Goal: Navigation & Orientation: Understand site structure

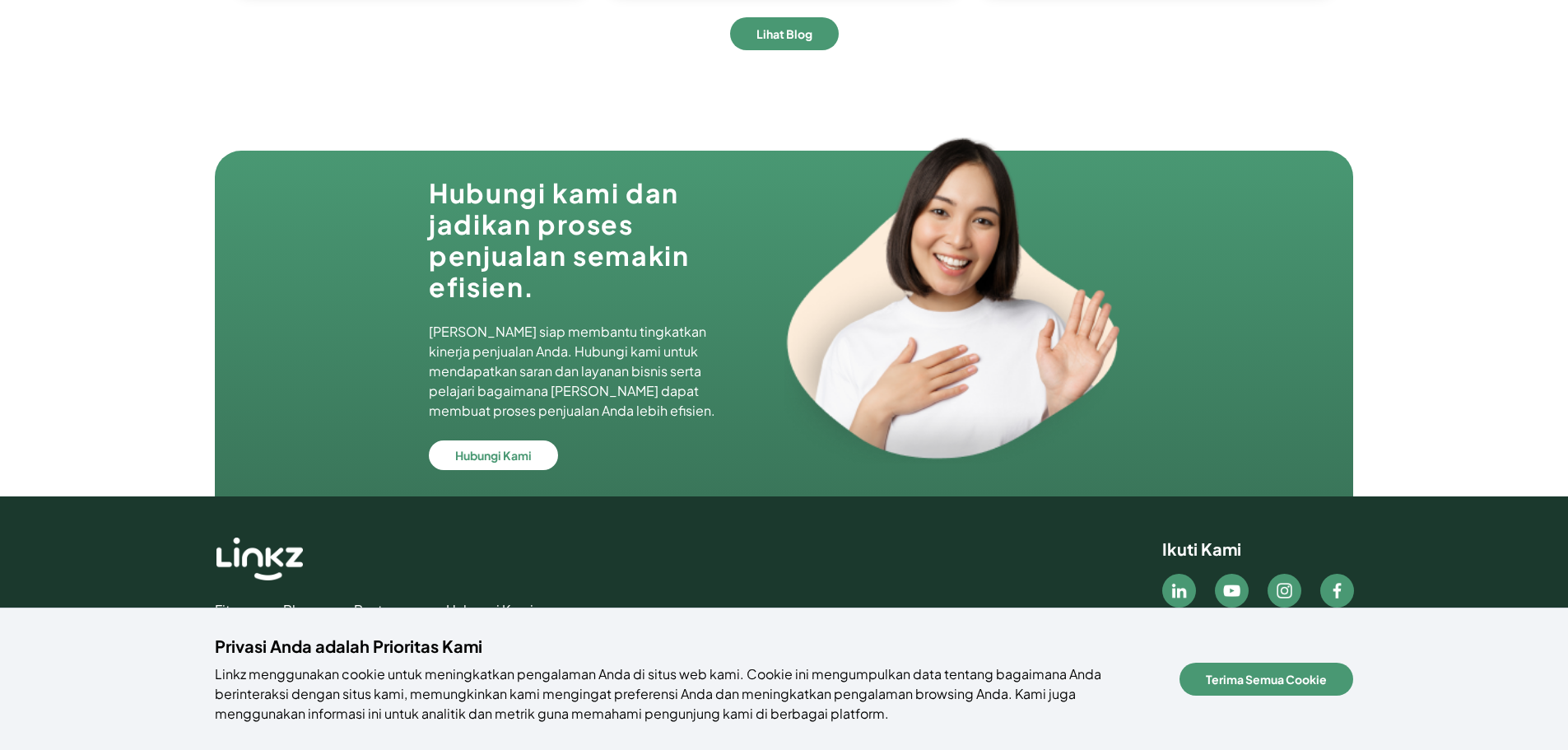
scroll to position [5395, 0]
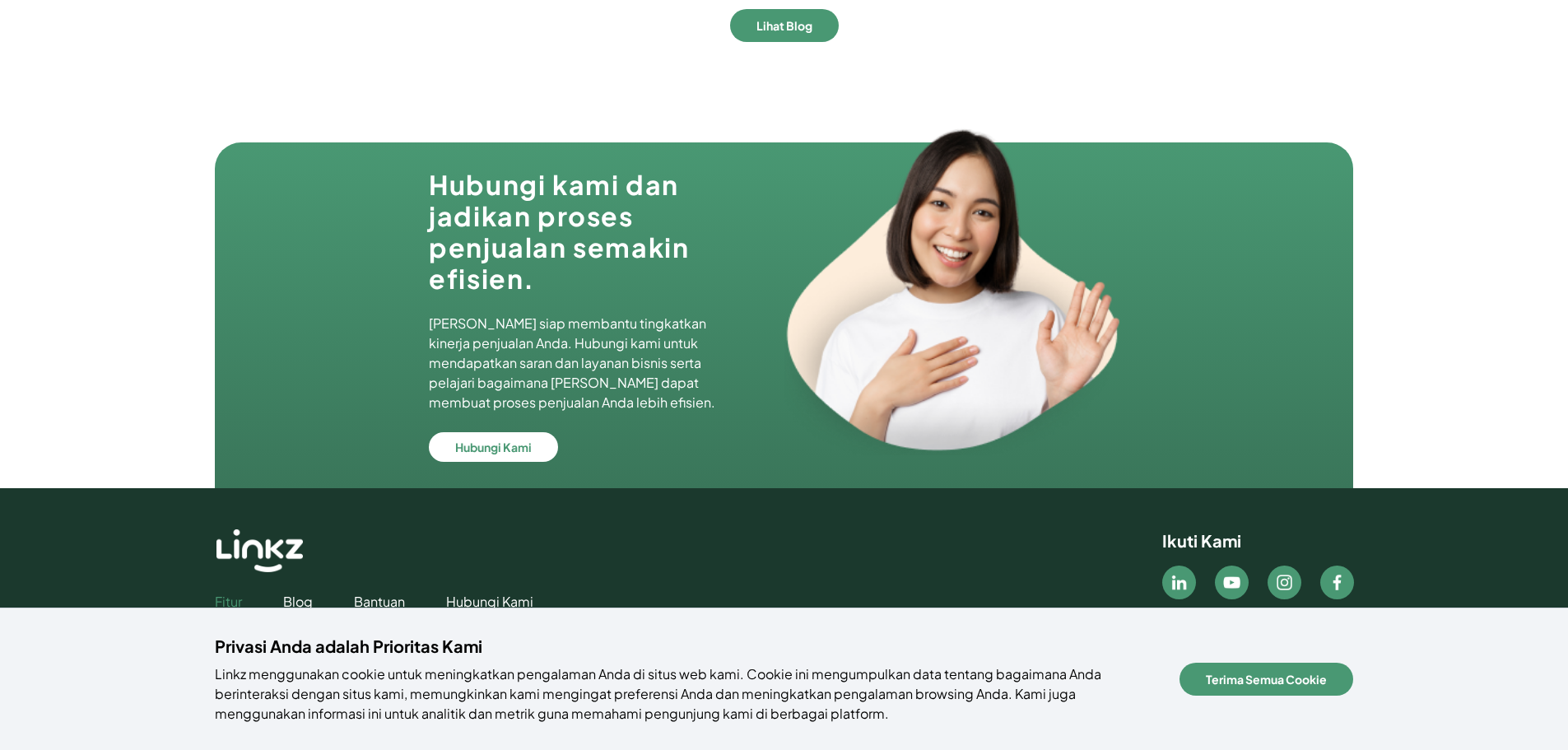
click at [219, 598] on link "Fitur" at bounding box center [228, 601] width 27 height 20
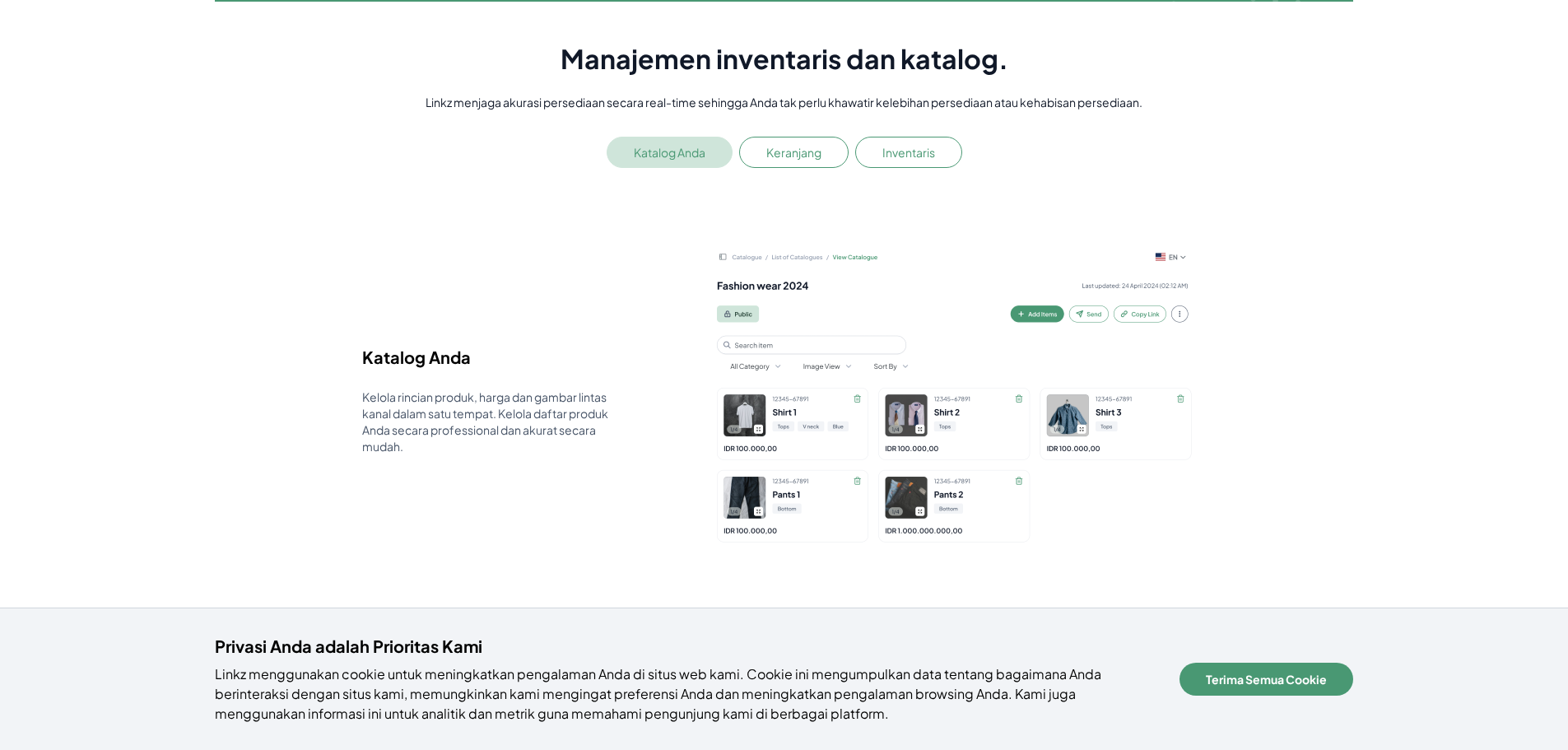
scroll to position [2633, 0]
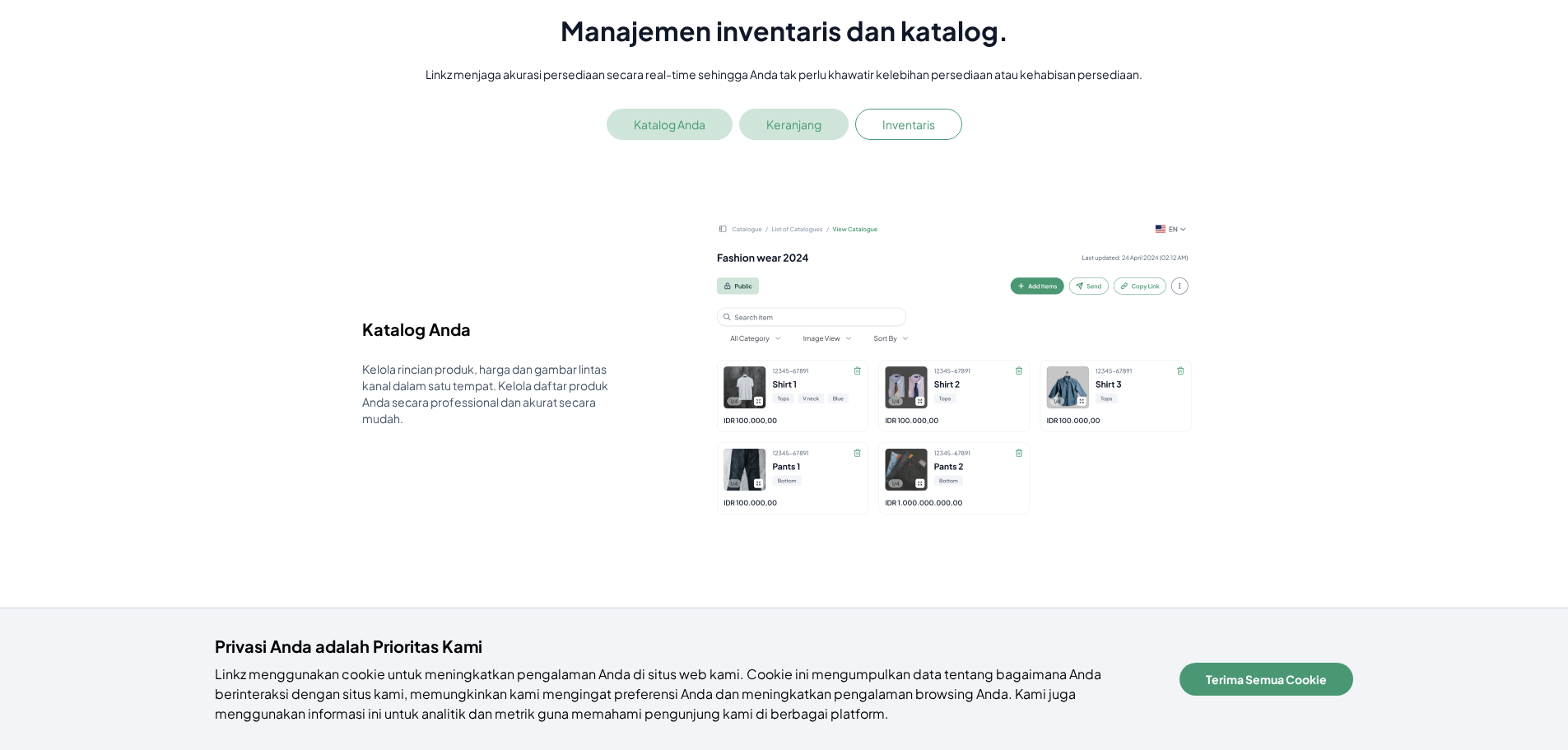
click at [790, 131] on button "Keranjang" at bounding box center [793, 124] width 110 height 31
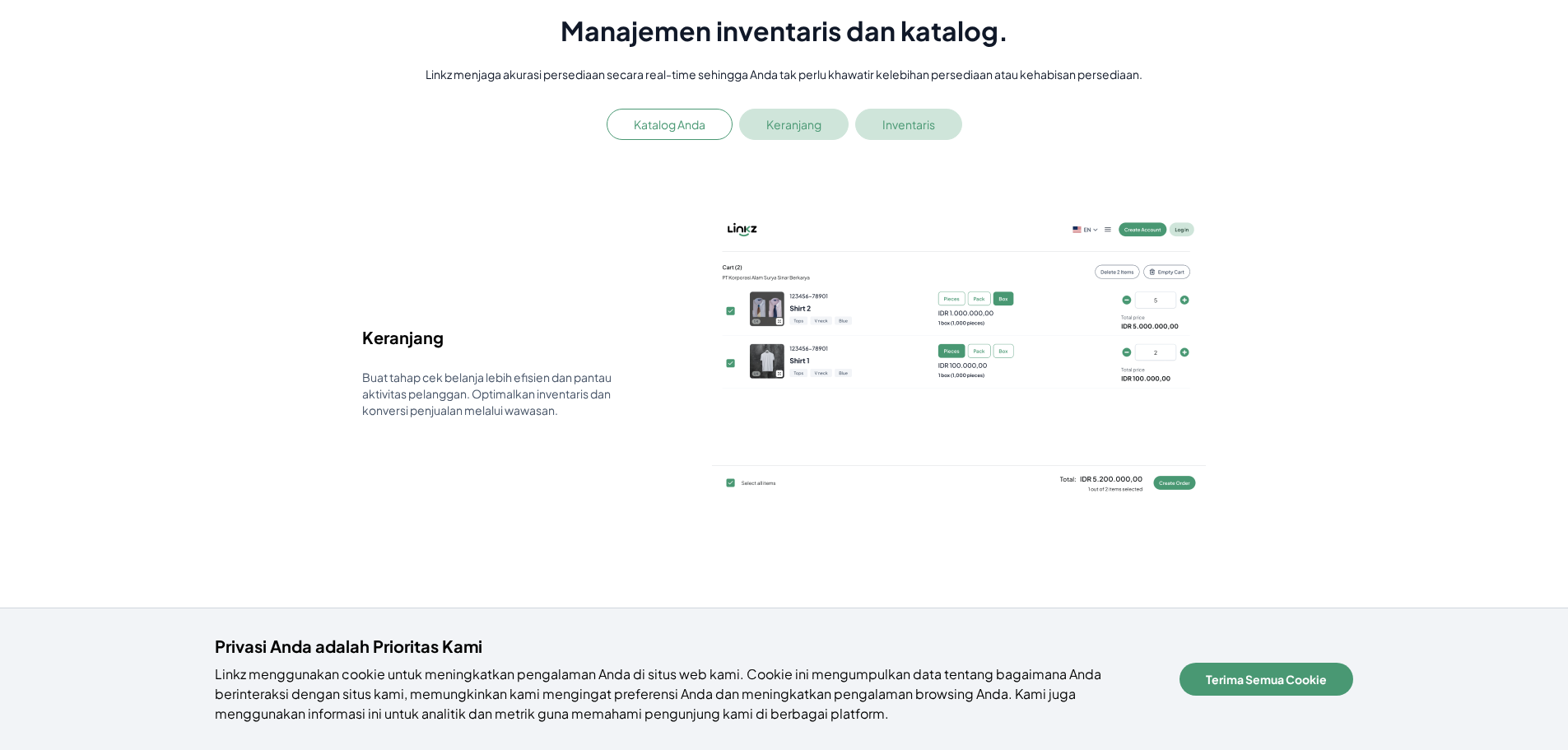
click at [900, 130] on button "Inventaris" at bounding box center [909, 124] width 107 height 31
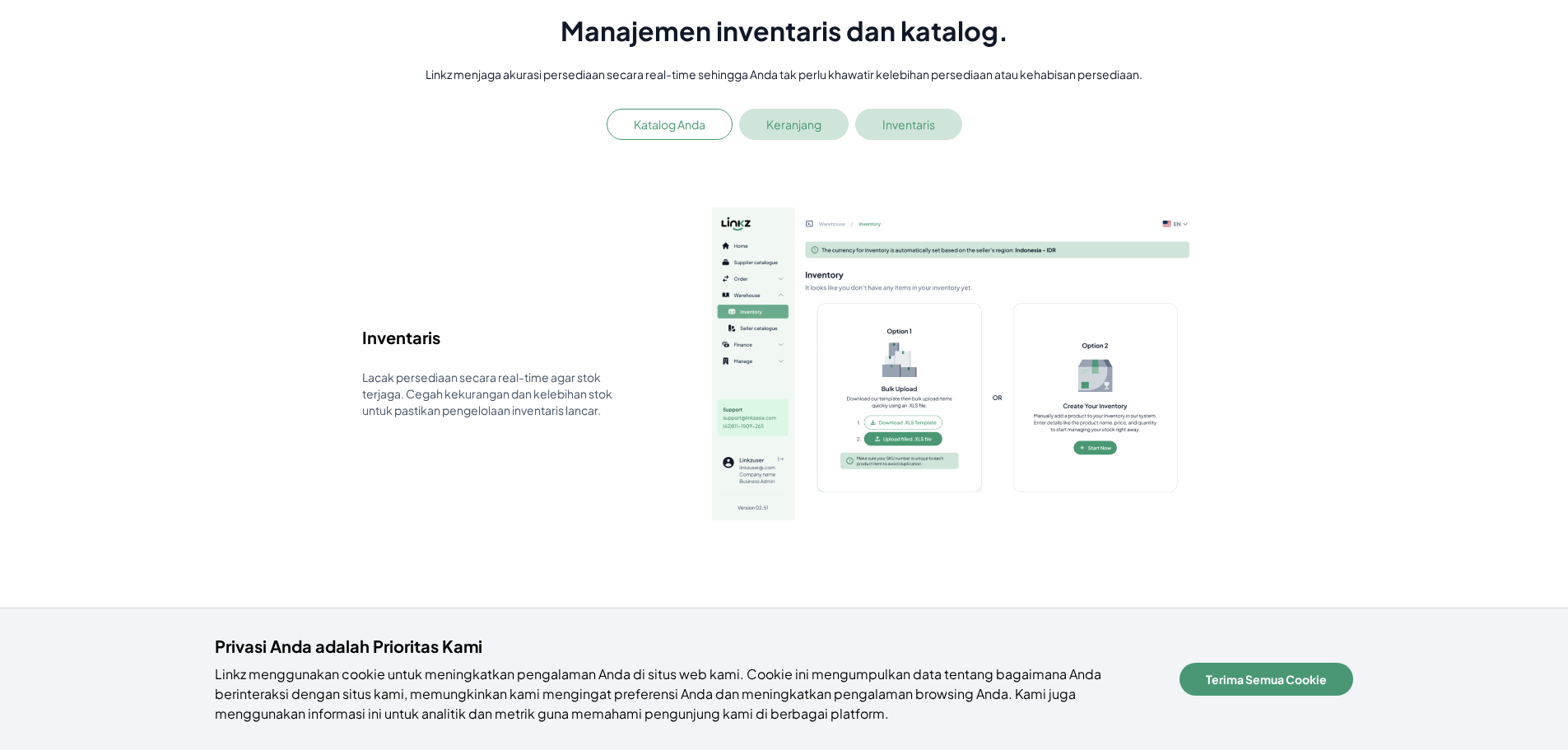
click at [809, 122] on button "Keranjang" at bounding box center [793, 124] width 110 height 31
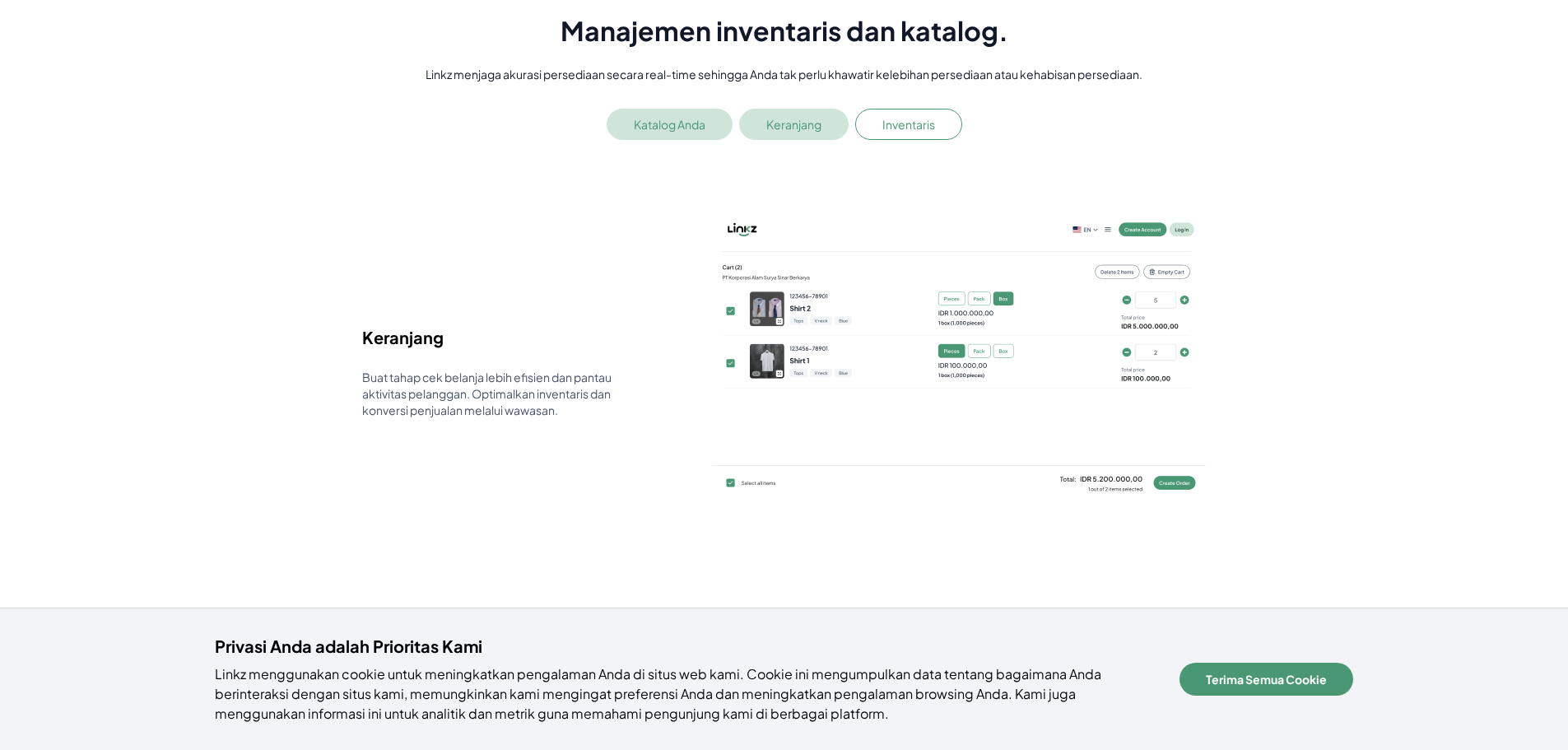
click at [685, 134] on button "Katalog Anda" at bounding box center [670, 124] width 126 height 31
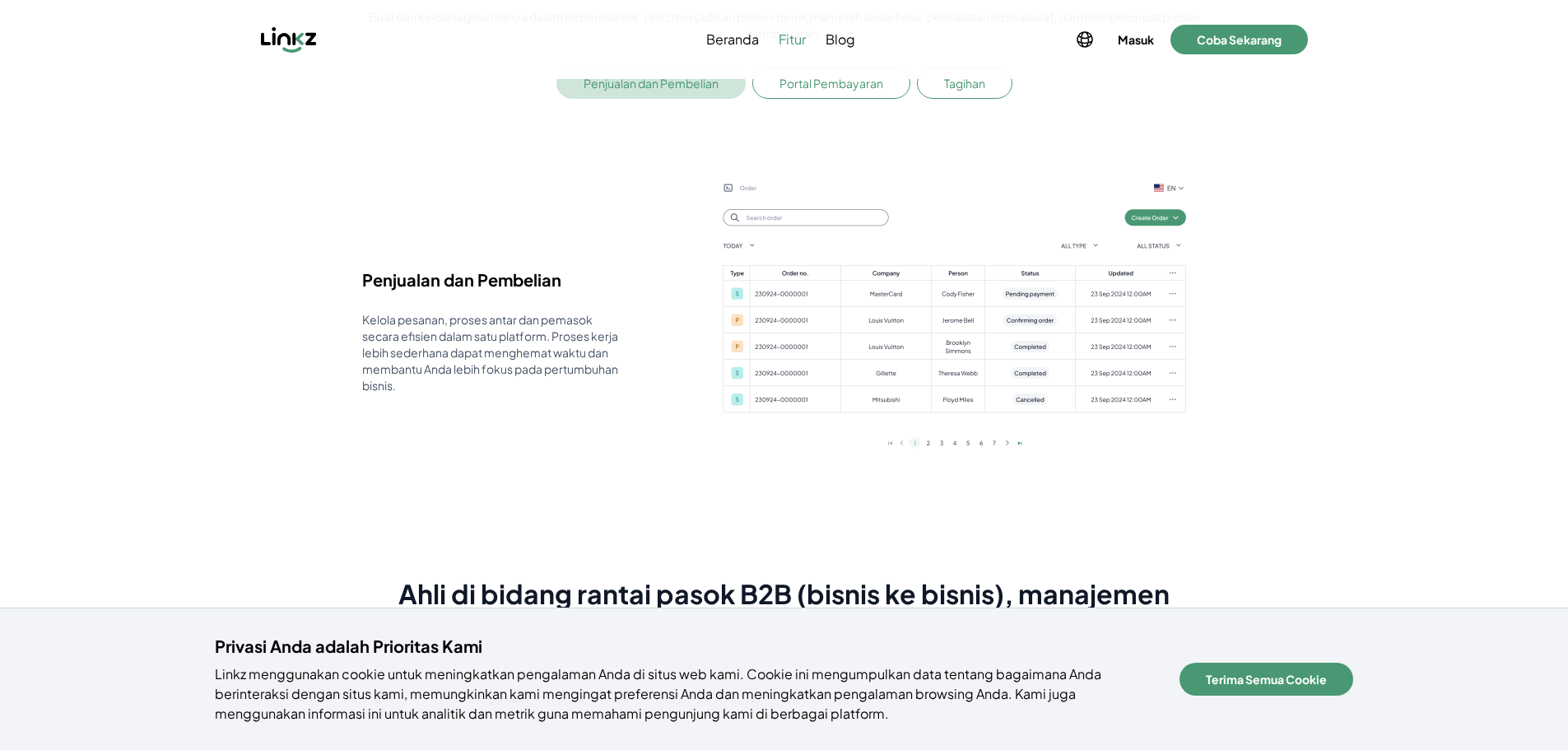
scroll to position [3209, 0]
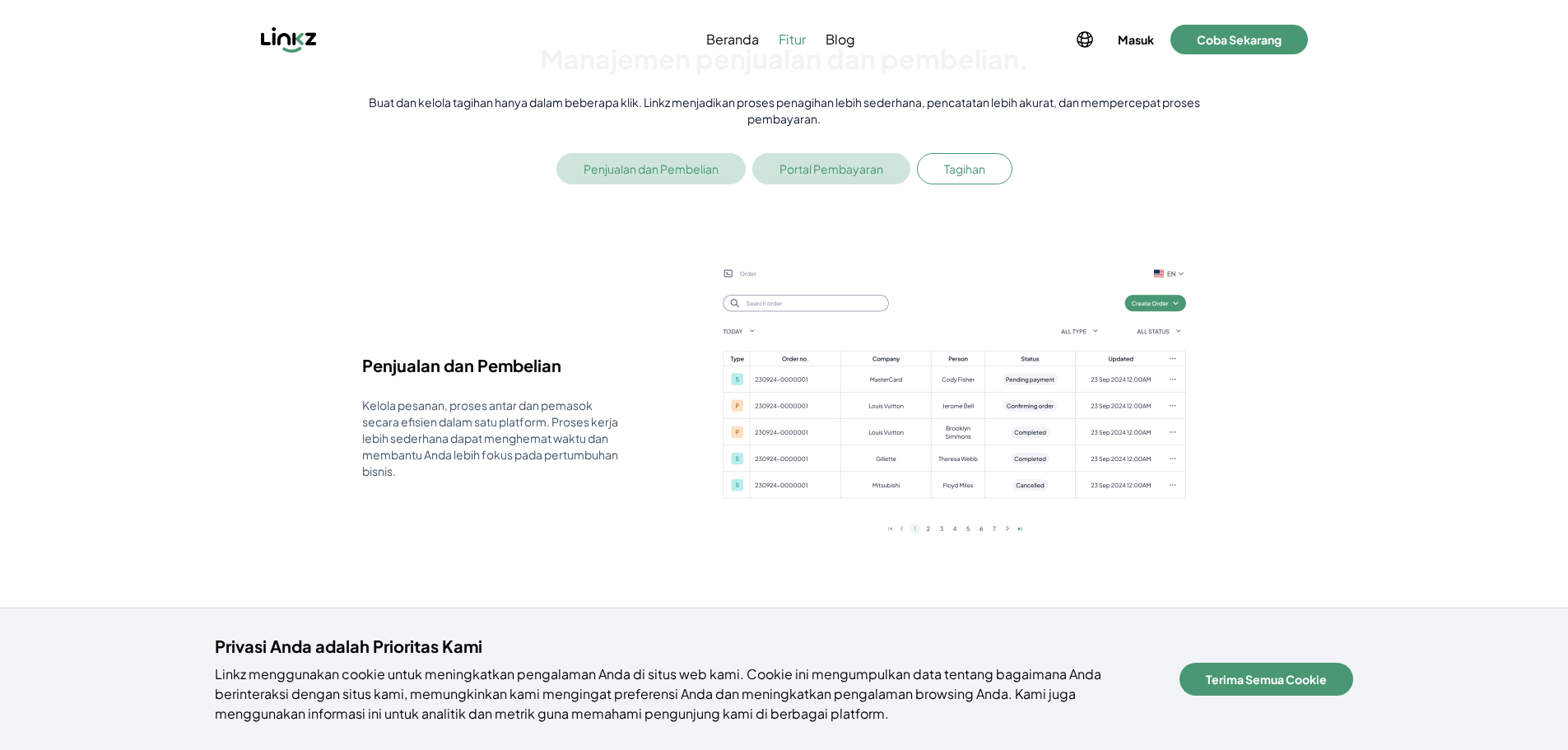
click at [894, 166] on button "Portal Pembayaran" at bounding box center [831, 168] width 158 height 31
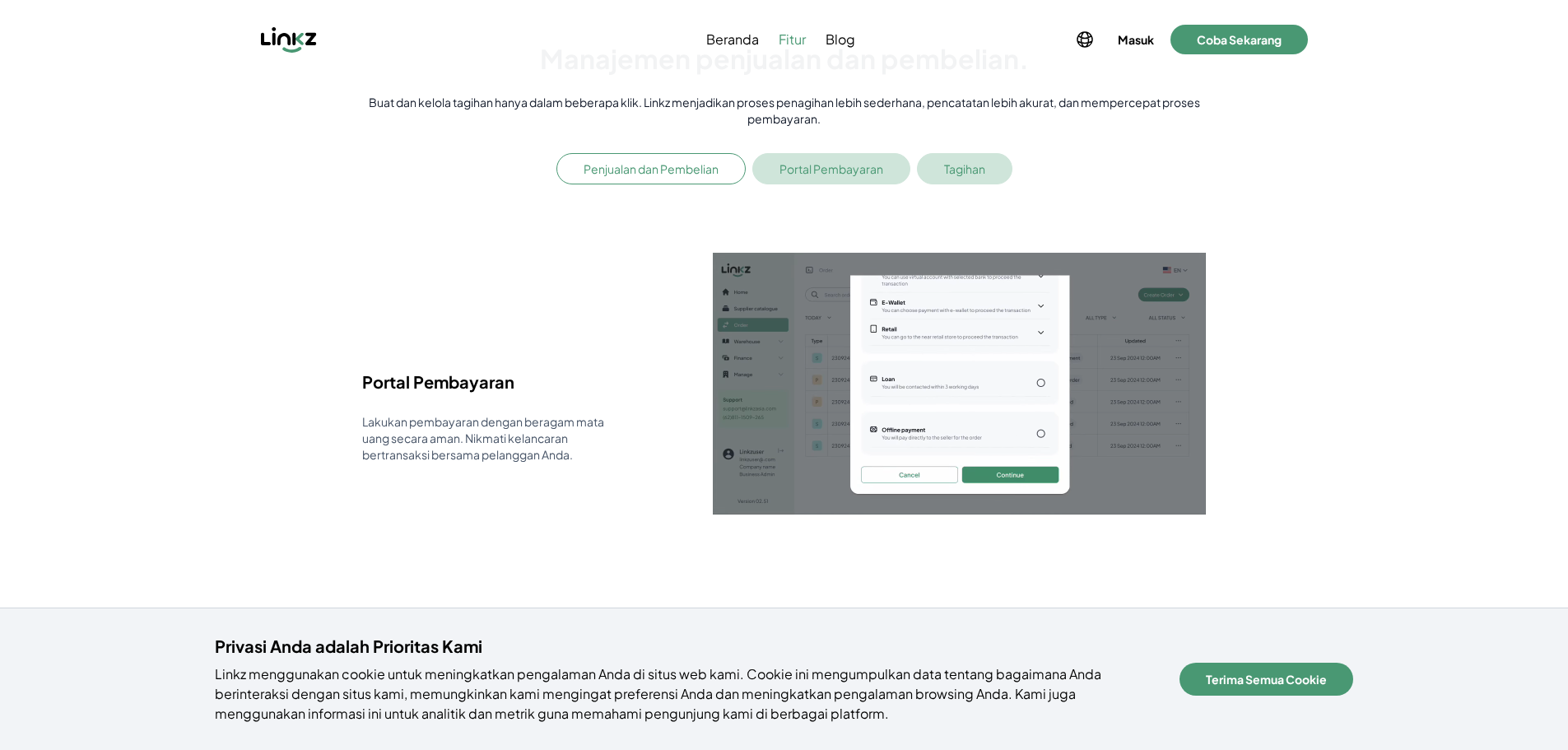
click at [965, 164] on button "Tagihan" at bounding box center [965, 168] width 95 height 31
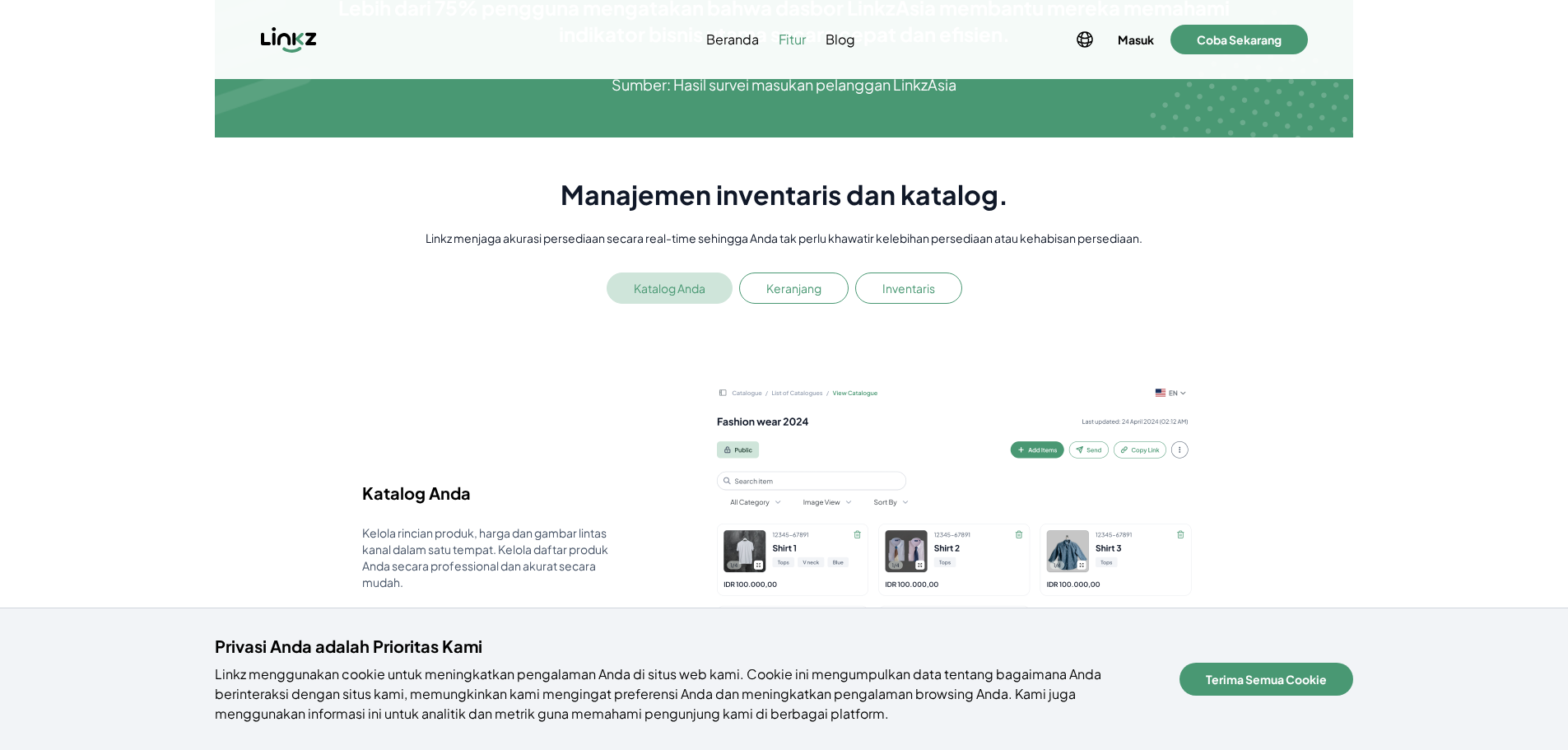
scroll to position [2469, 0]
click at [801, 293] on button "Keranjang" at bounding box center [793, 288] width 110 height 31
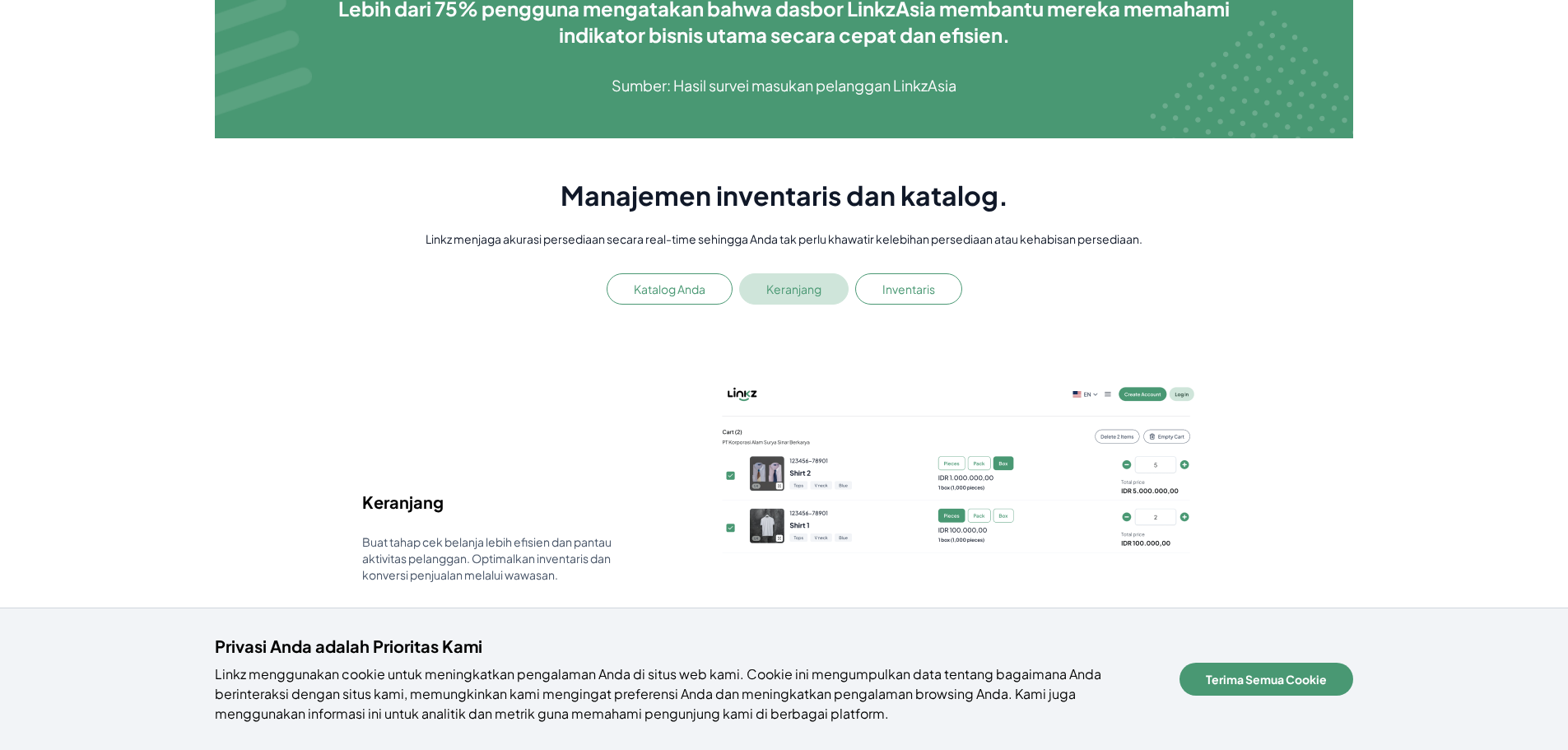
scroll to position [2551, 0]
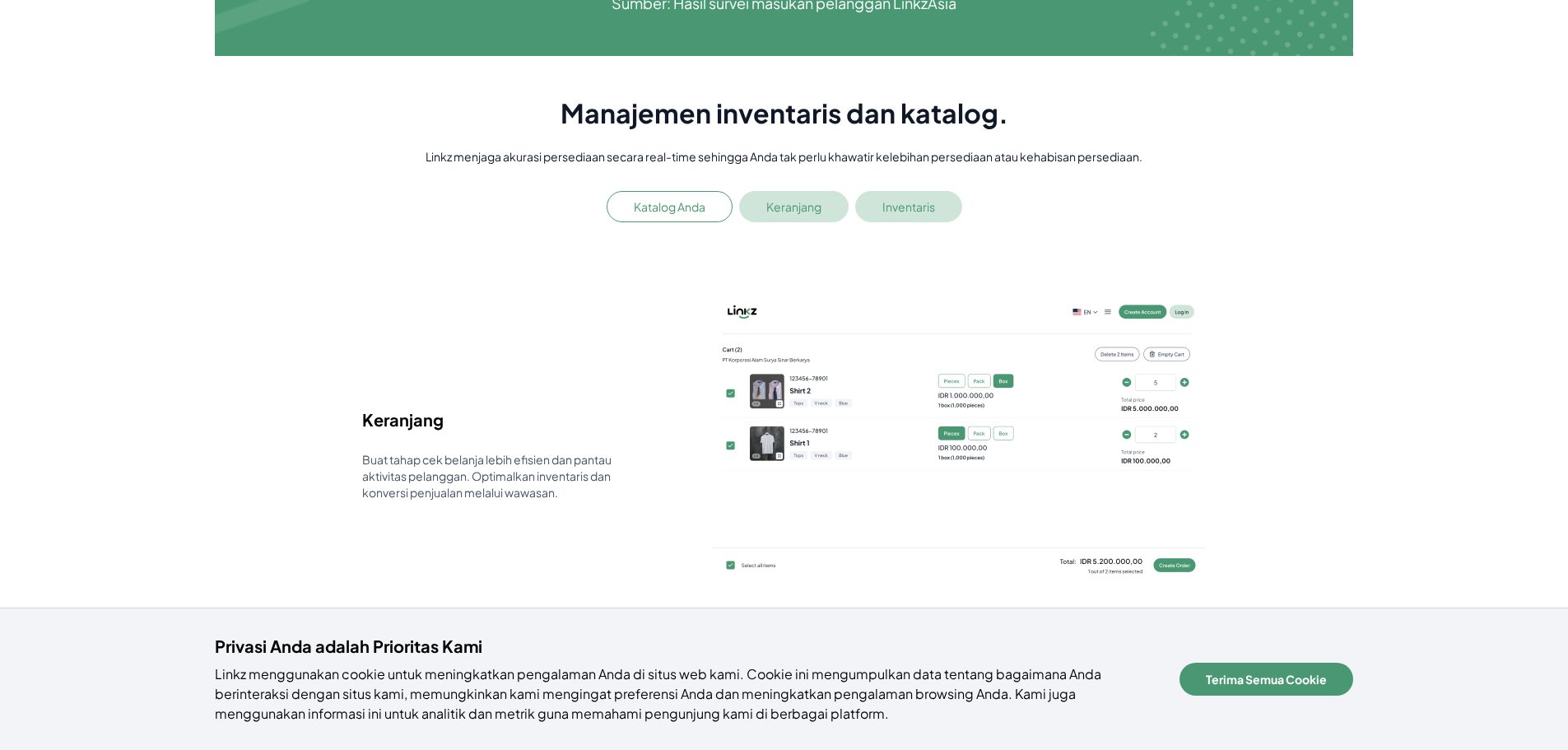
click at [917, 200] on button "Inventaris" at bounding box center [909, 206] width 107 height 31
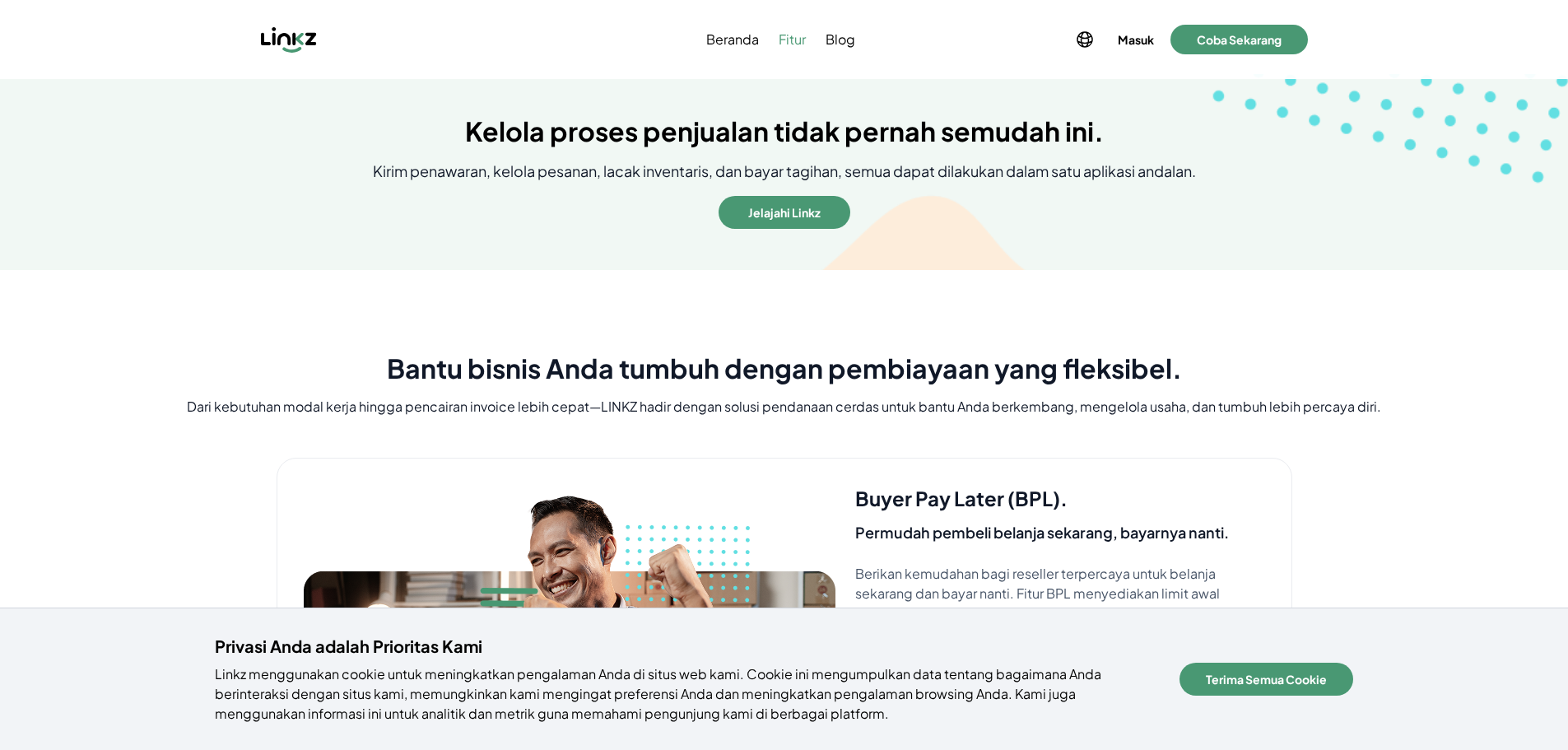
scroll to position [0, 0]
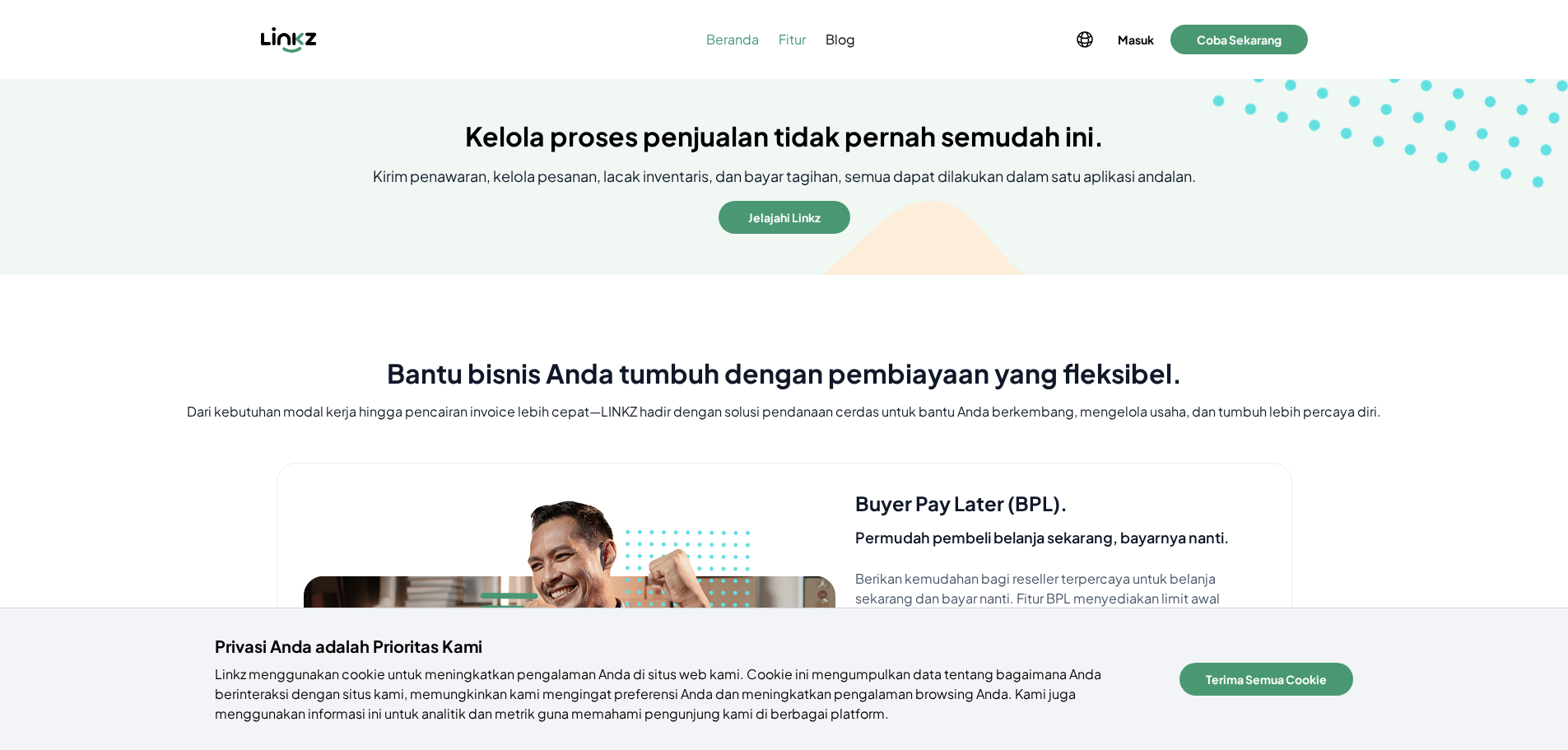
click at [731, 39] on span "Beranda" at bounding box center [732, 39] width 52 height 20
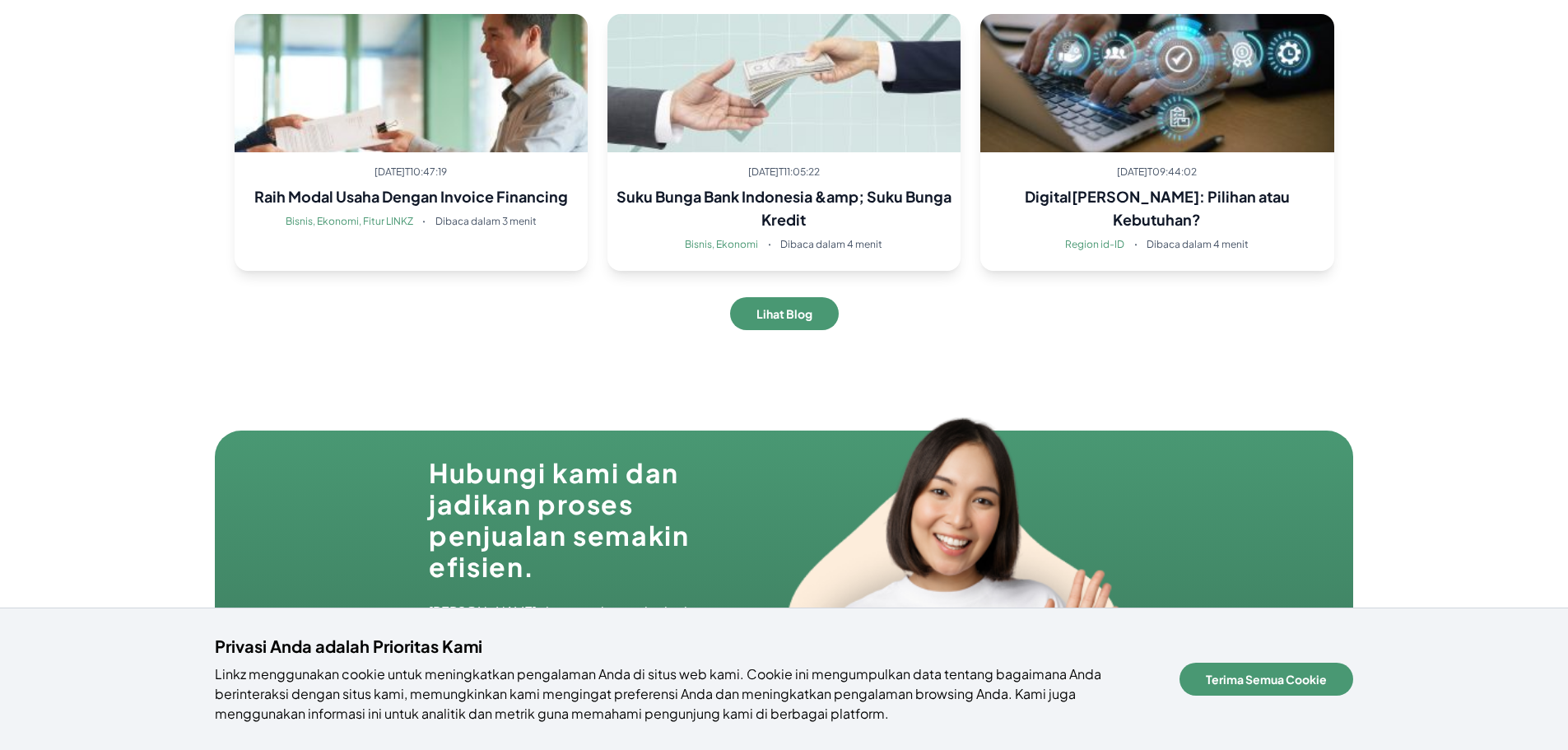
scroll to position [5395, 0]
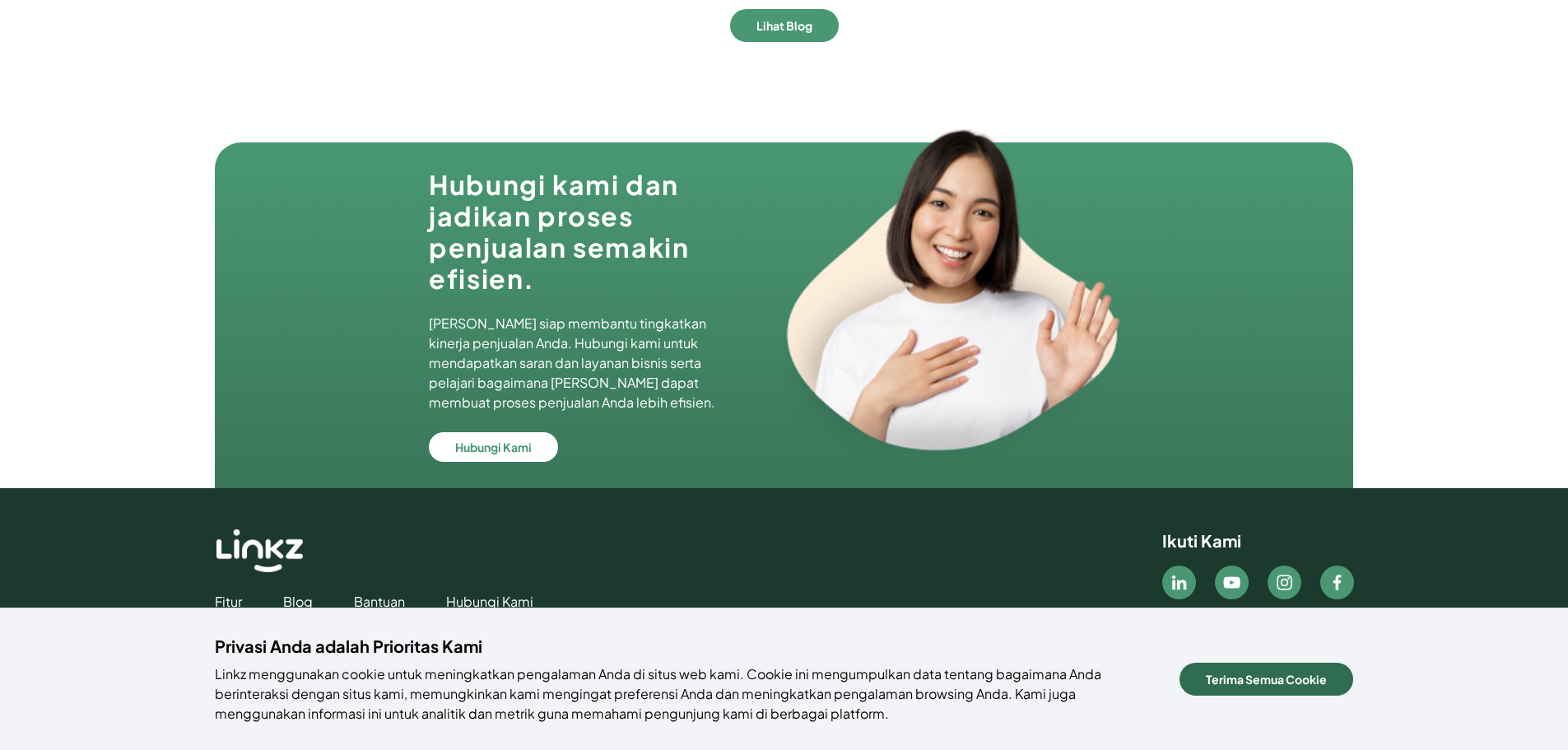
click at [1329, 682] on button "Terima Semua Cookie" at bounding box center [1266, 678] width 174 height 32
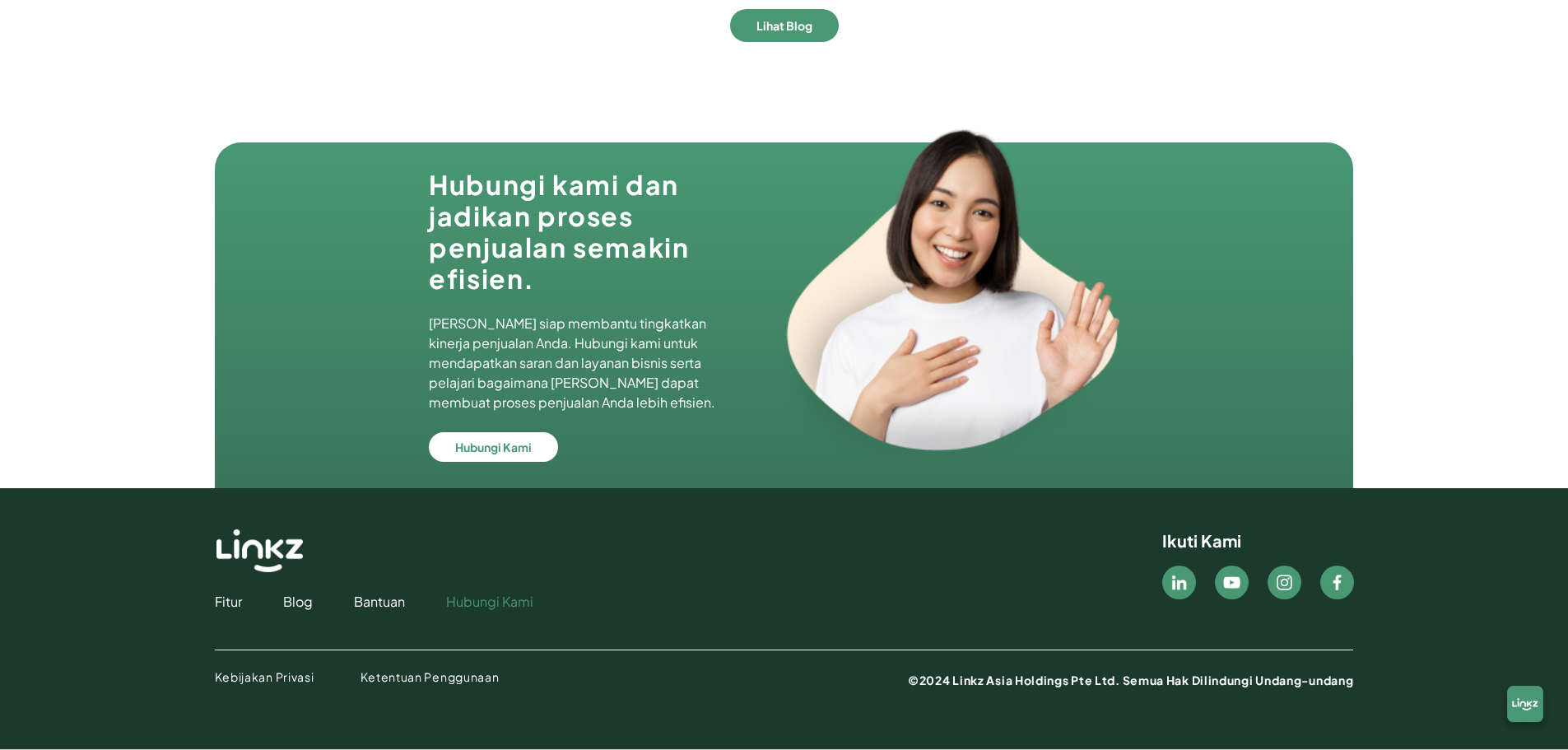
click at [474, 604] on link "Hubungi Kami" at bounding box center [489, 601] width 87 height 20
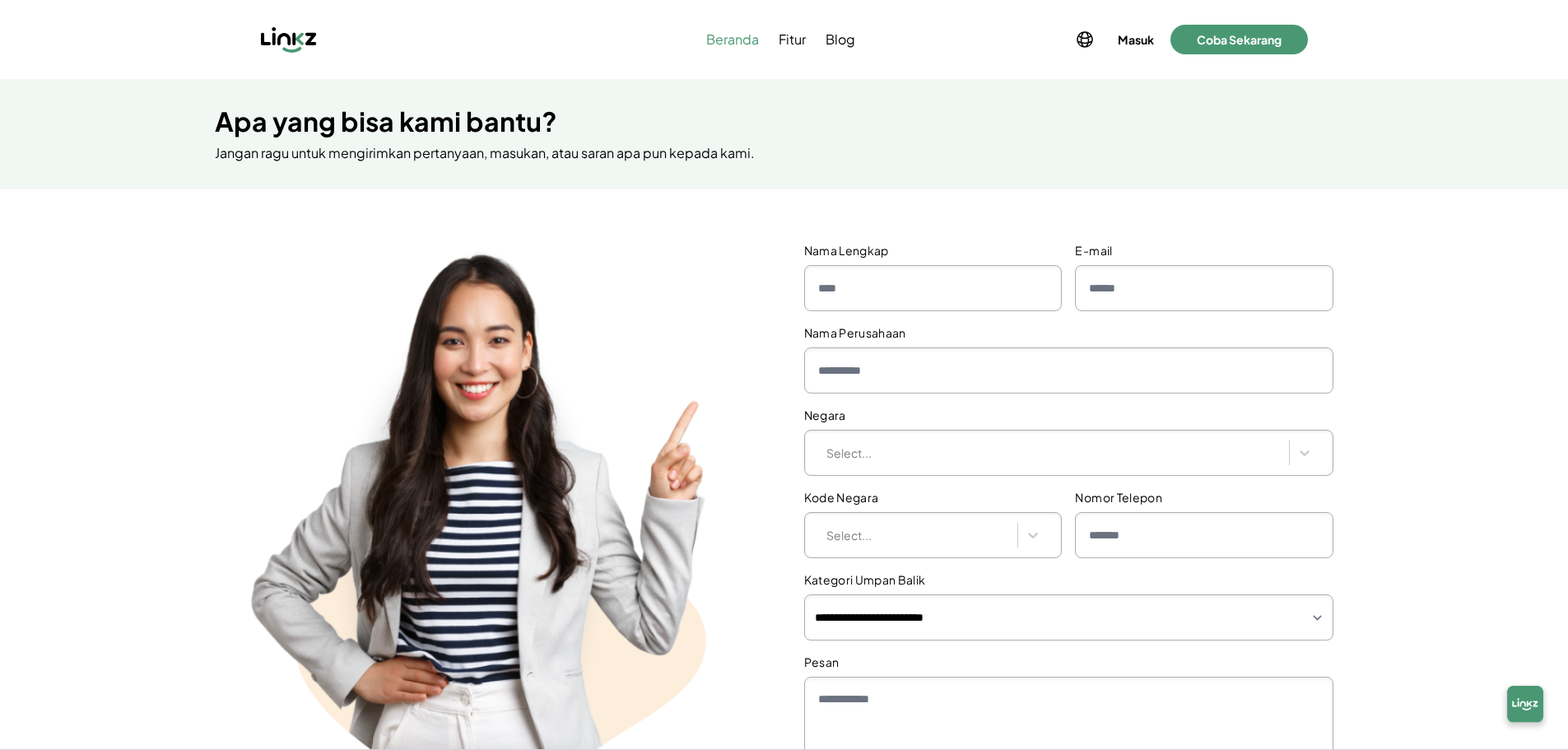
click at [731, 44] on span "Beranda" at bounding box center [732, 39] width 52 height 20
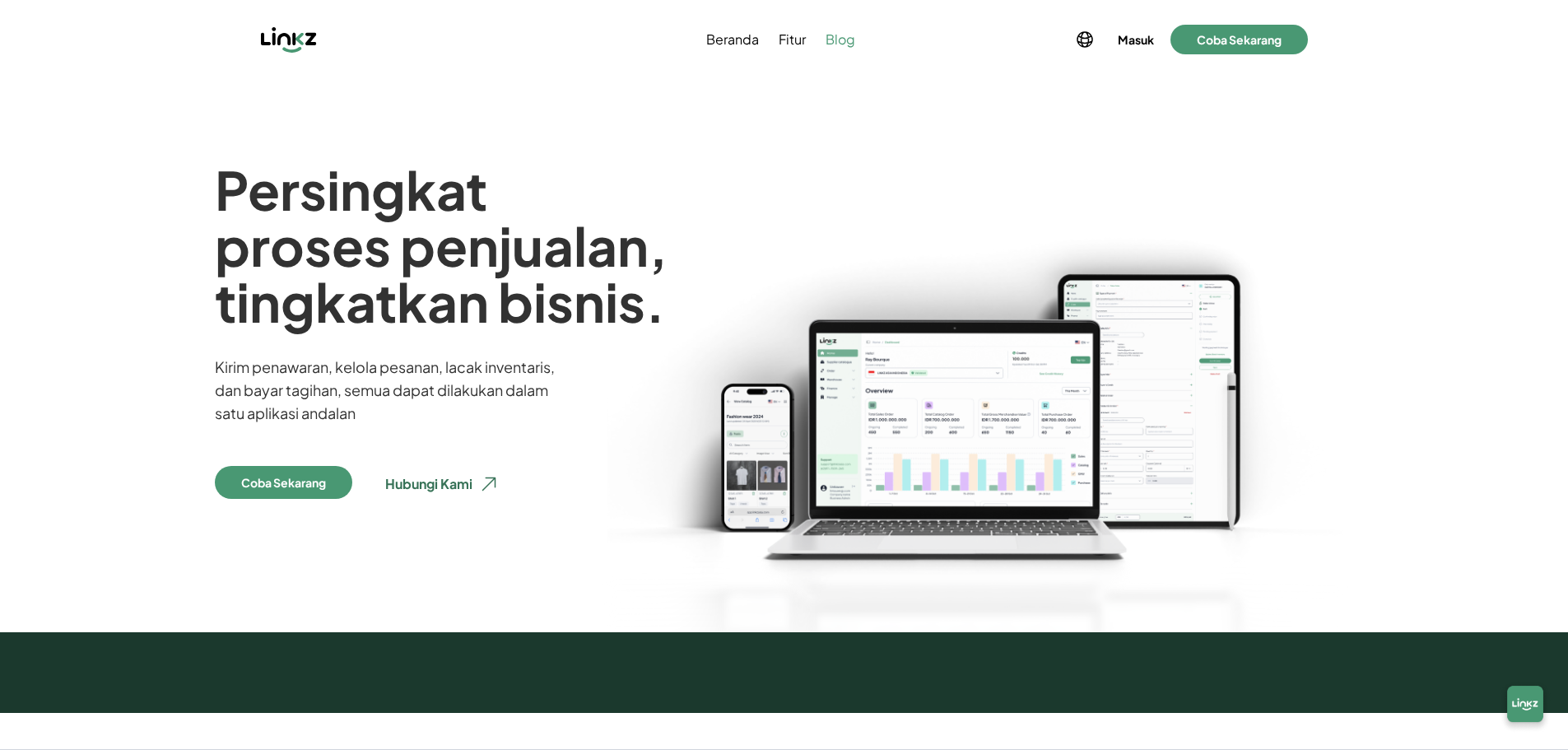
click at [848, 40] on span "Blog" at bounding box center [840, 39] width 30 height 20
click at [832, 33] on span "Blog" at bounding box center [840, 39] width 30 height 20
click at [788, 39] on span "Fitur" at bounding box center [792, 39] width 27 height 20
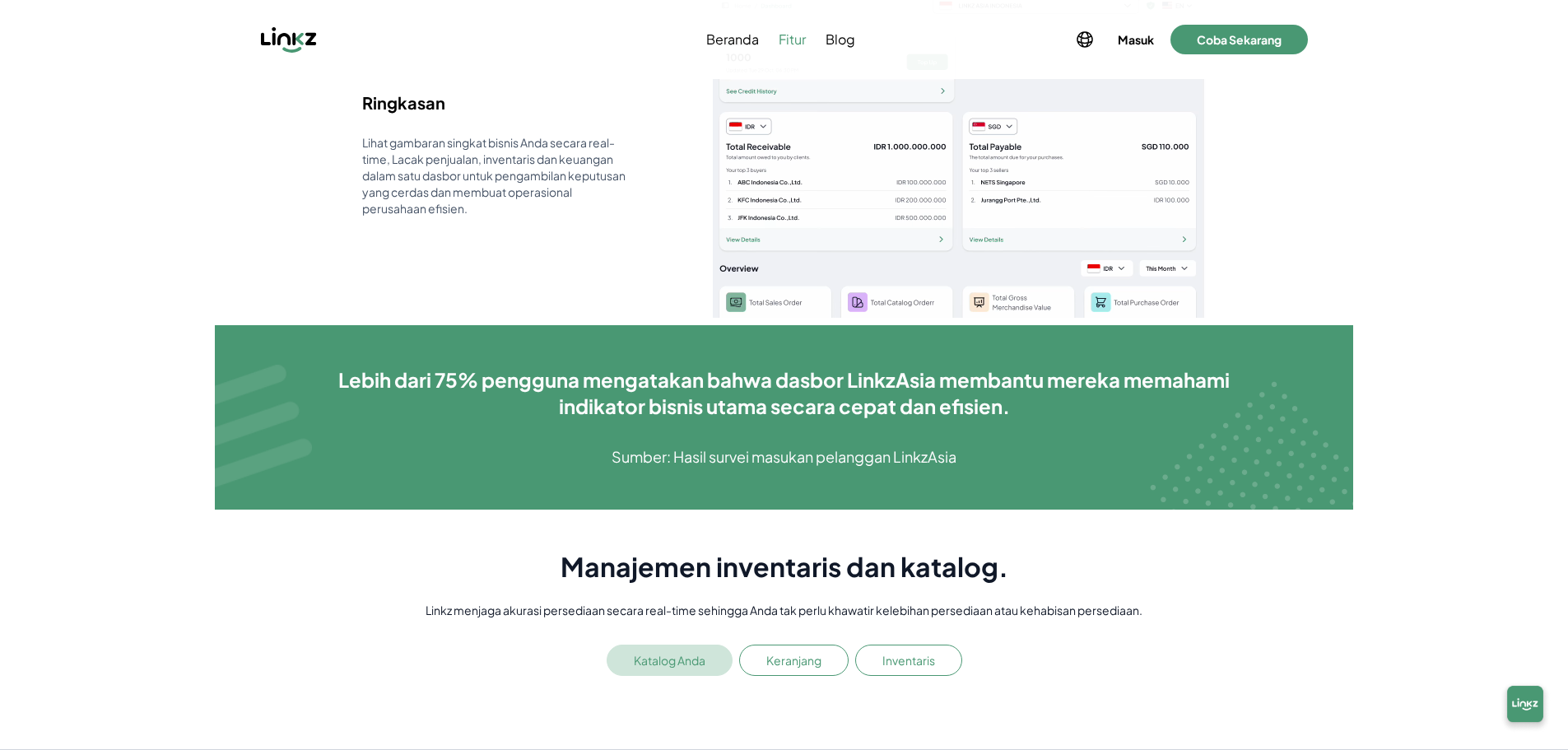
scroll to position [1892, 0]
